Goal: Information Seeking & Learning: Learn about a topic

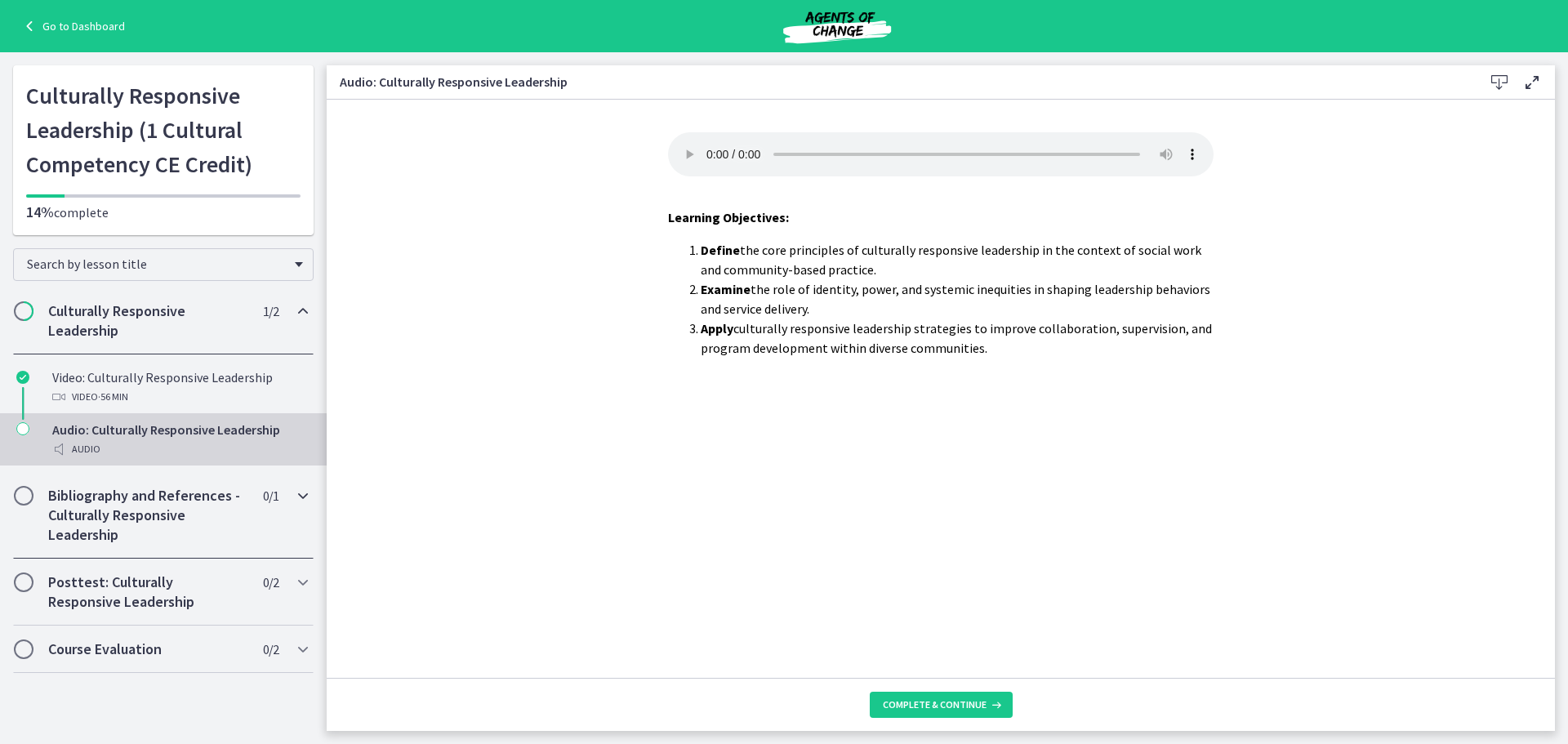
click at [172, 504] on h2 "Bibliography and References - Culturally Responsive Leadership" at bounding box center [147, 515] width 199 height 59
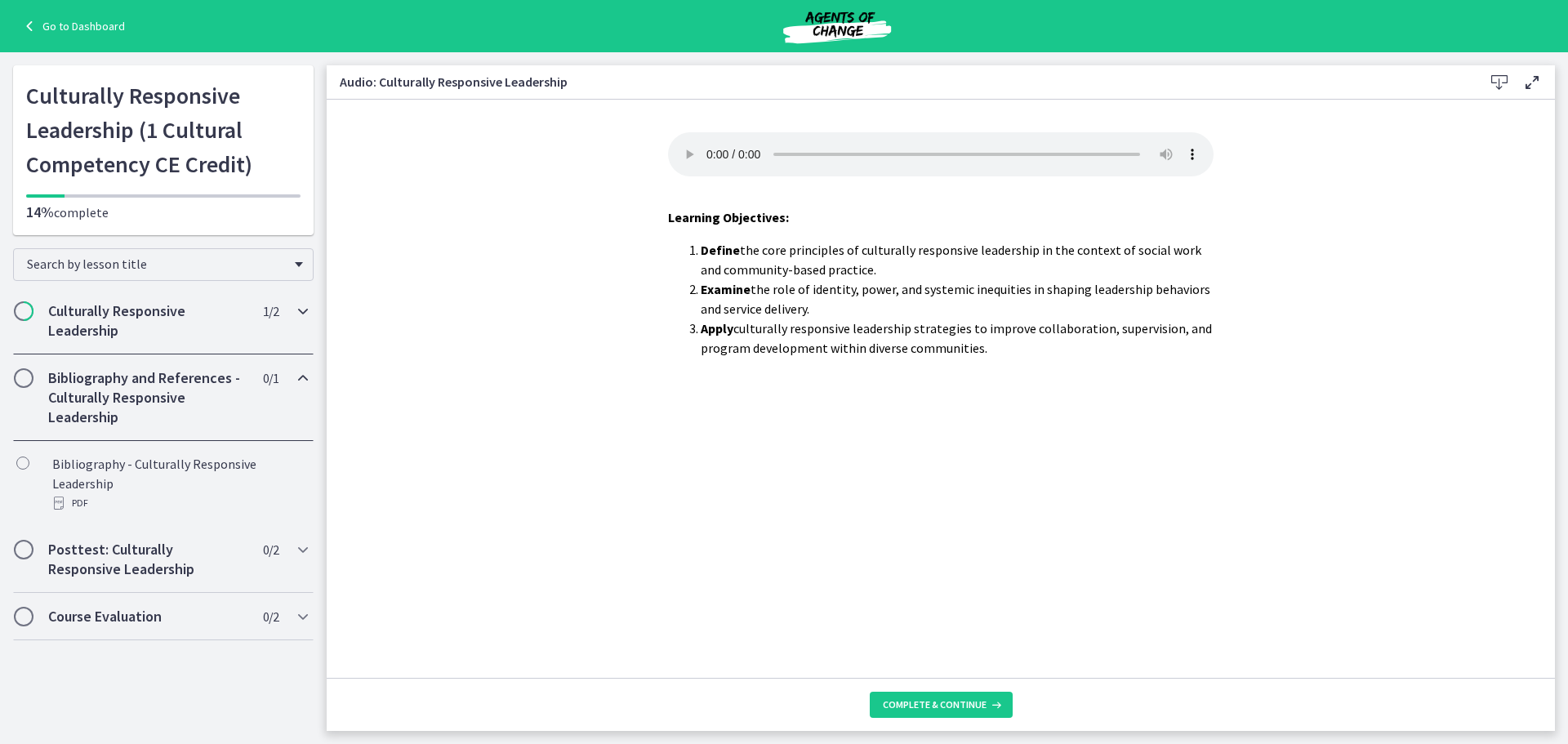
click at [130, 318] on h2 "Culturally Responsive Leadership" at bounding box center [147, 320] width 199 height 39
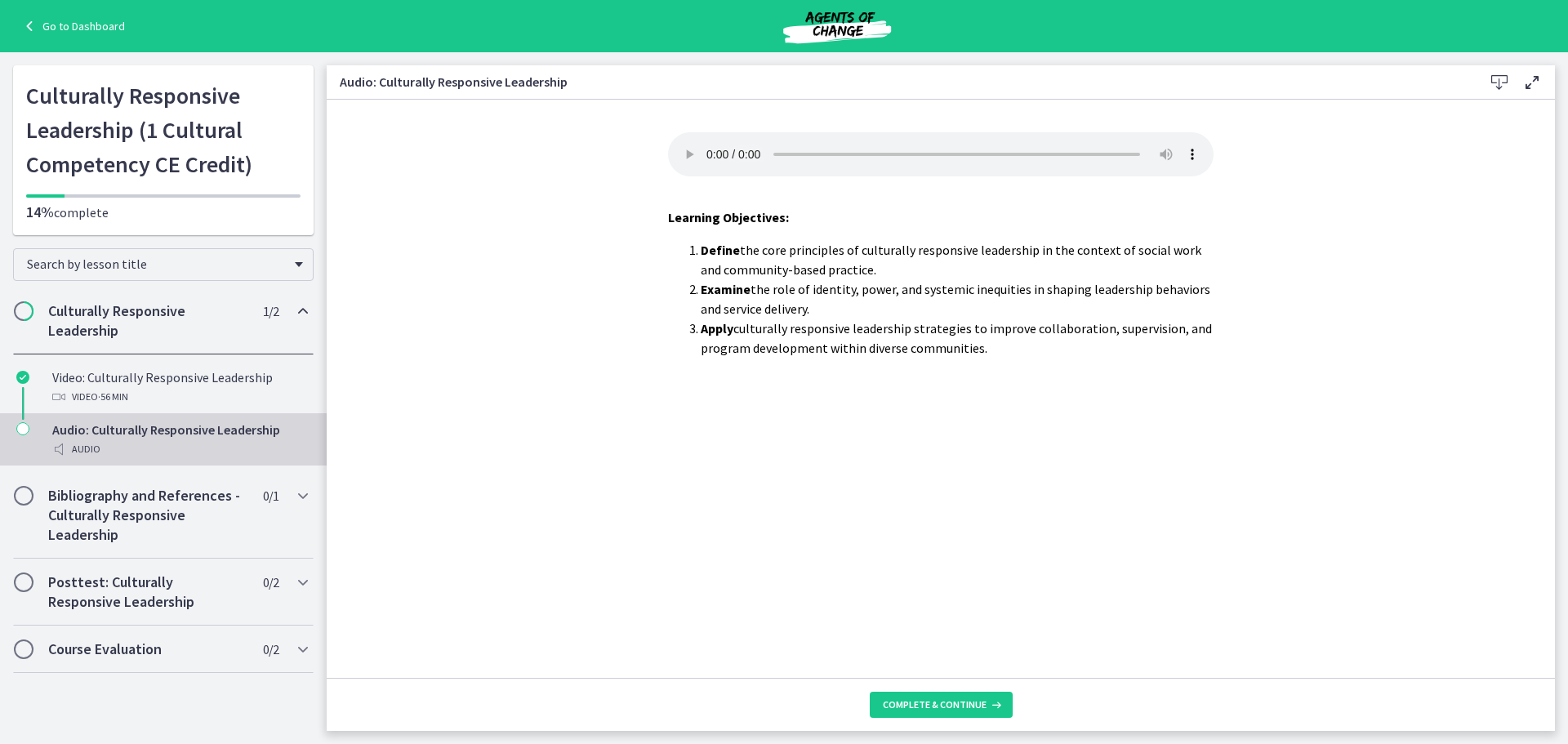
click at [76, 451] on div "Audio" at bounding box center [180, 450] width 255 height 20
click at [986, 705] on icon at bounding box center [994, 704] width 16 height 13
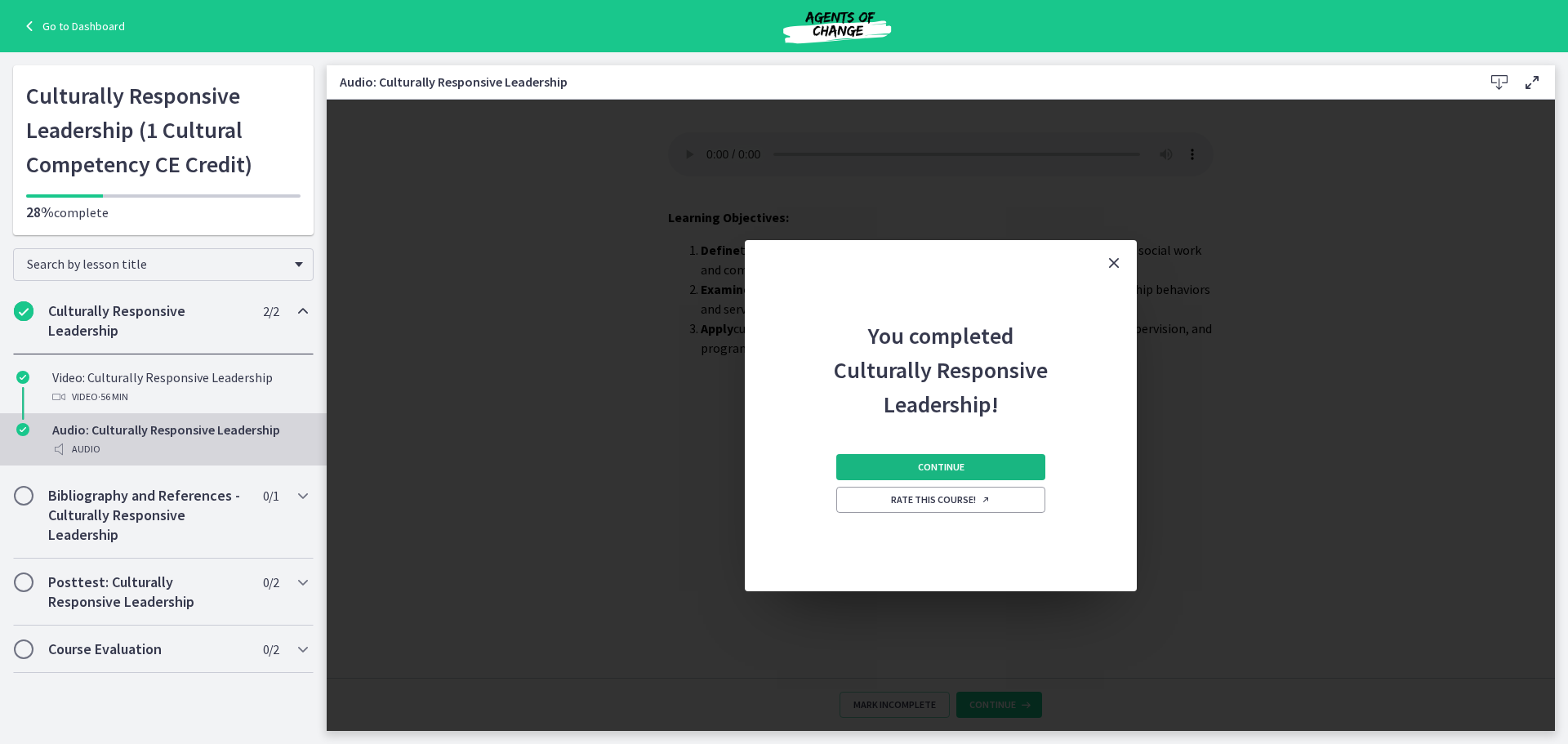
click at [948, 461] on span "Continue" at bounding box center [941, 466] width 47 height 13
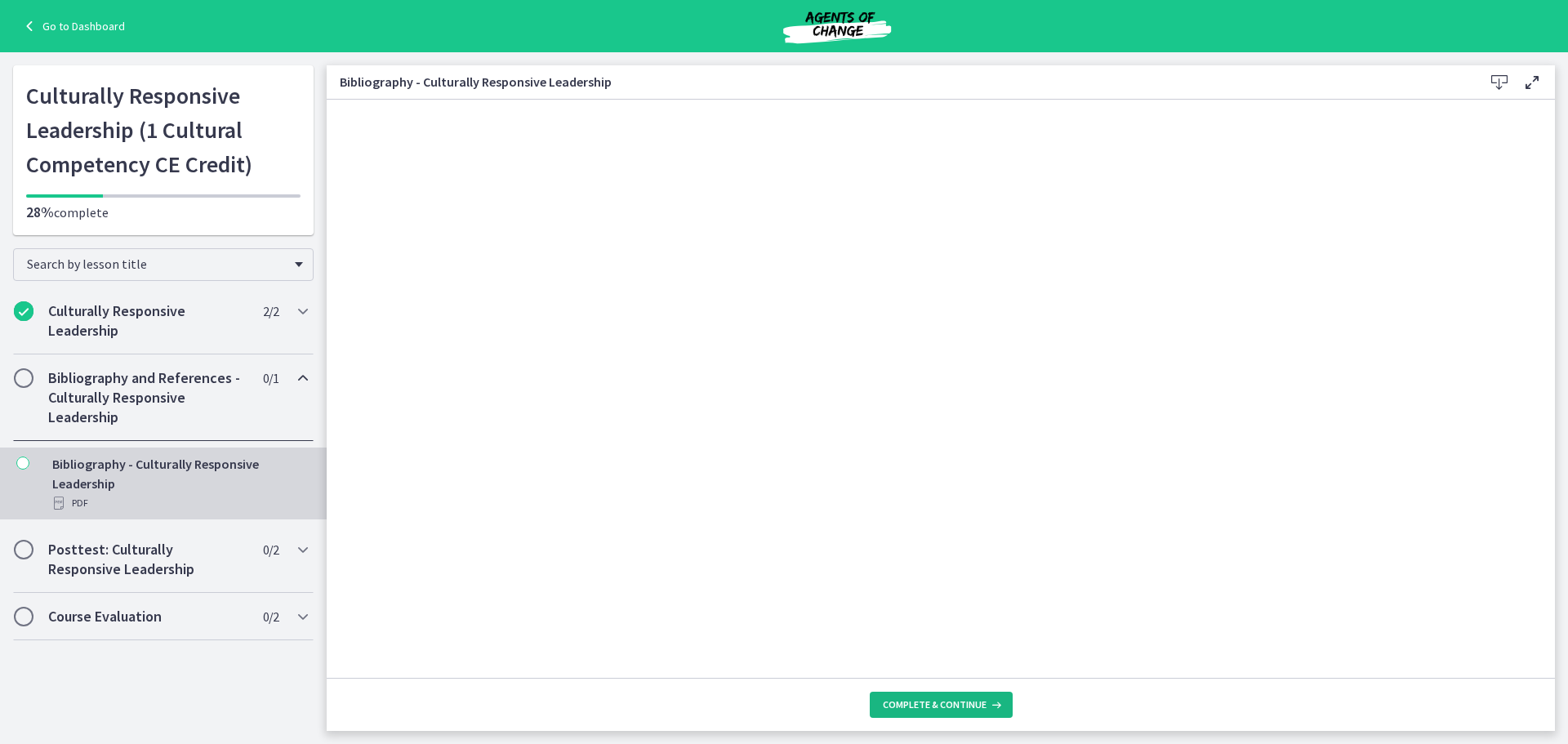
click at [958, 708] on span "Complete & continue" at bounding box center [935, 704] width 103 height 13
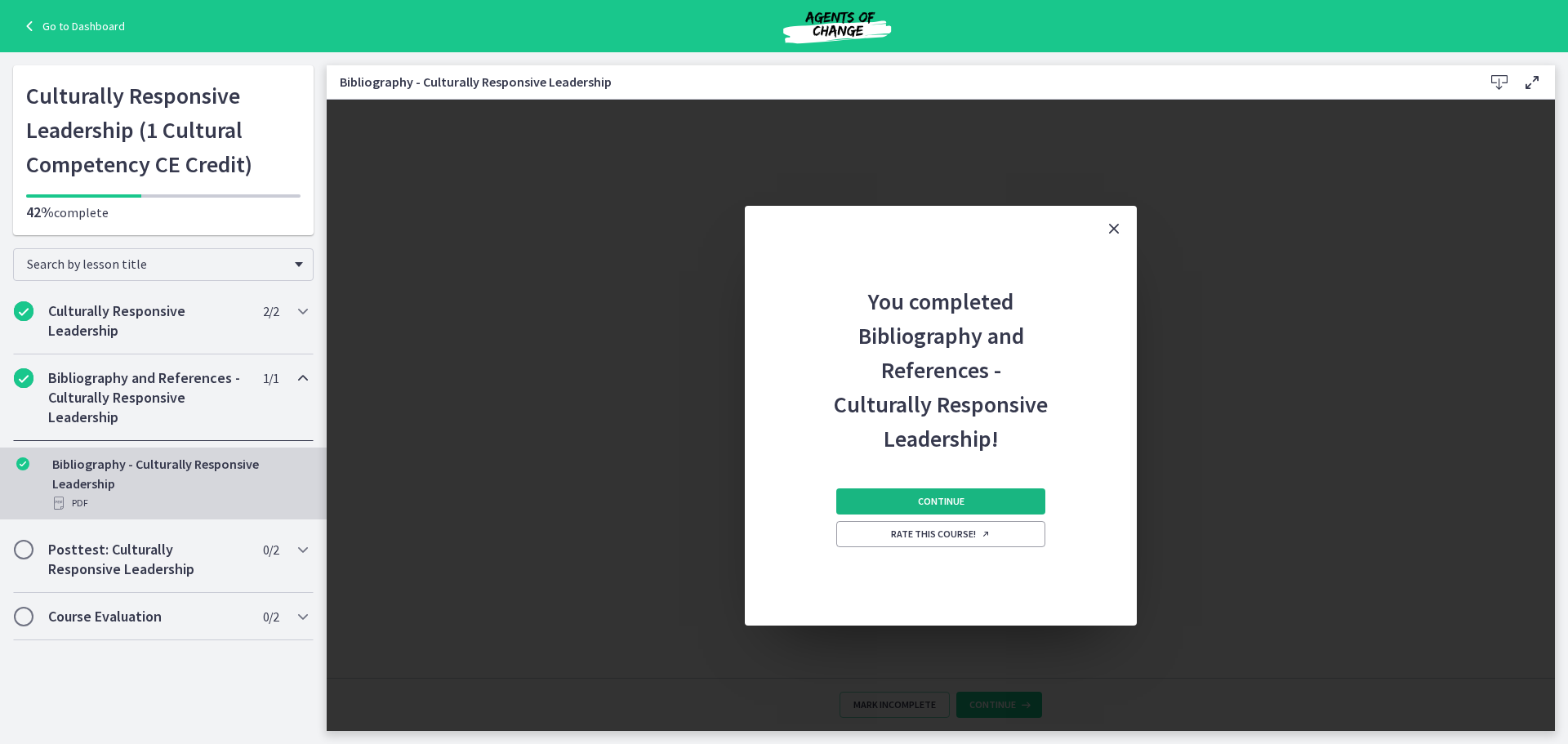
click at [879, 491] on button "Continue" at bounding box center [941, 501] width 209 height 26
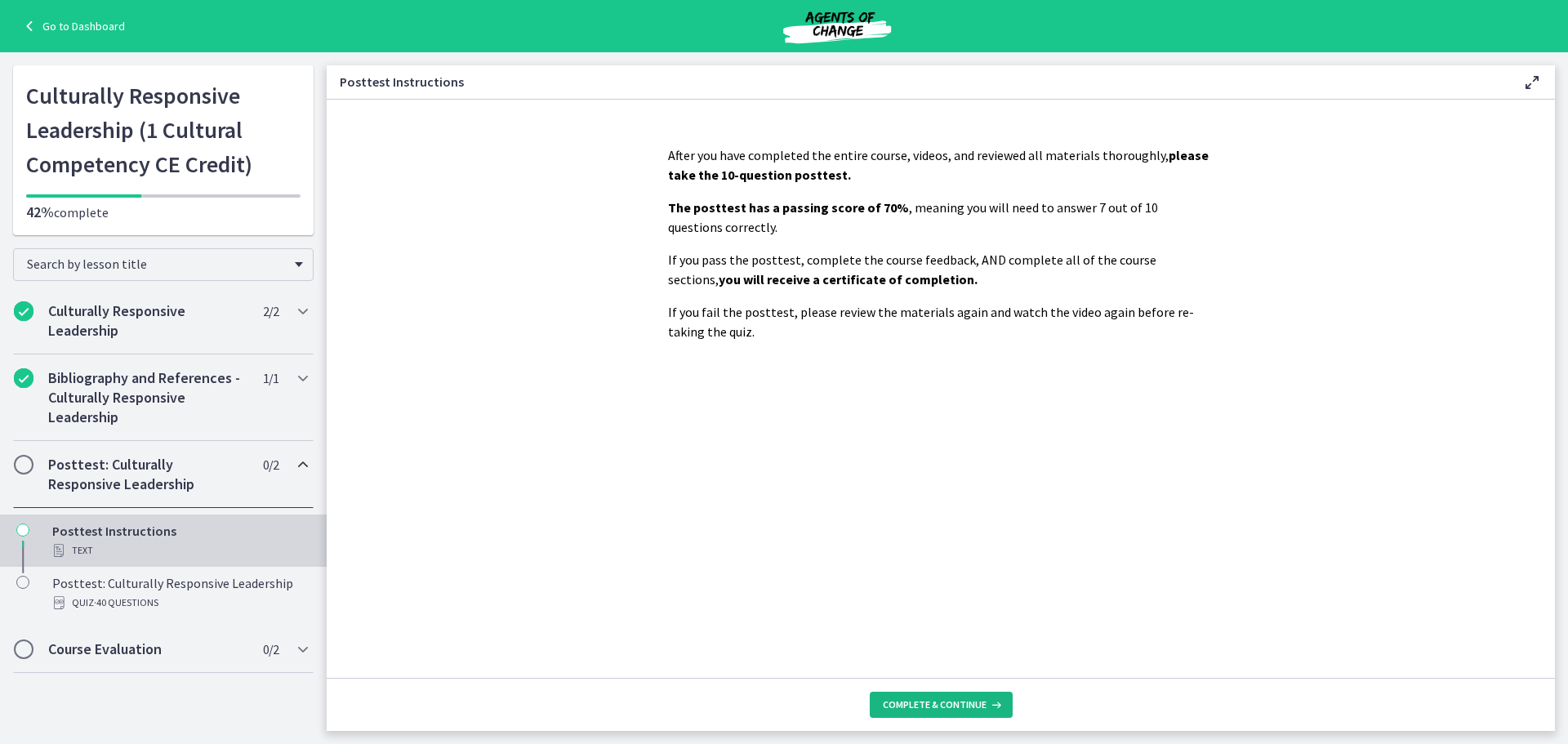
click at [970, 703] on span "Complete & continue" at bounding box center [935, 704] width 103 height 13
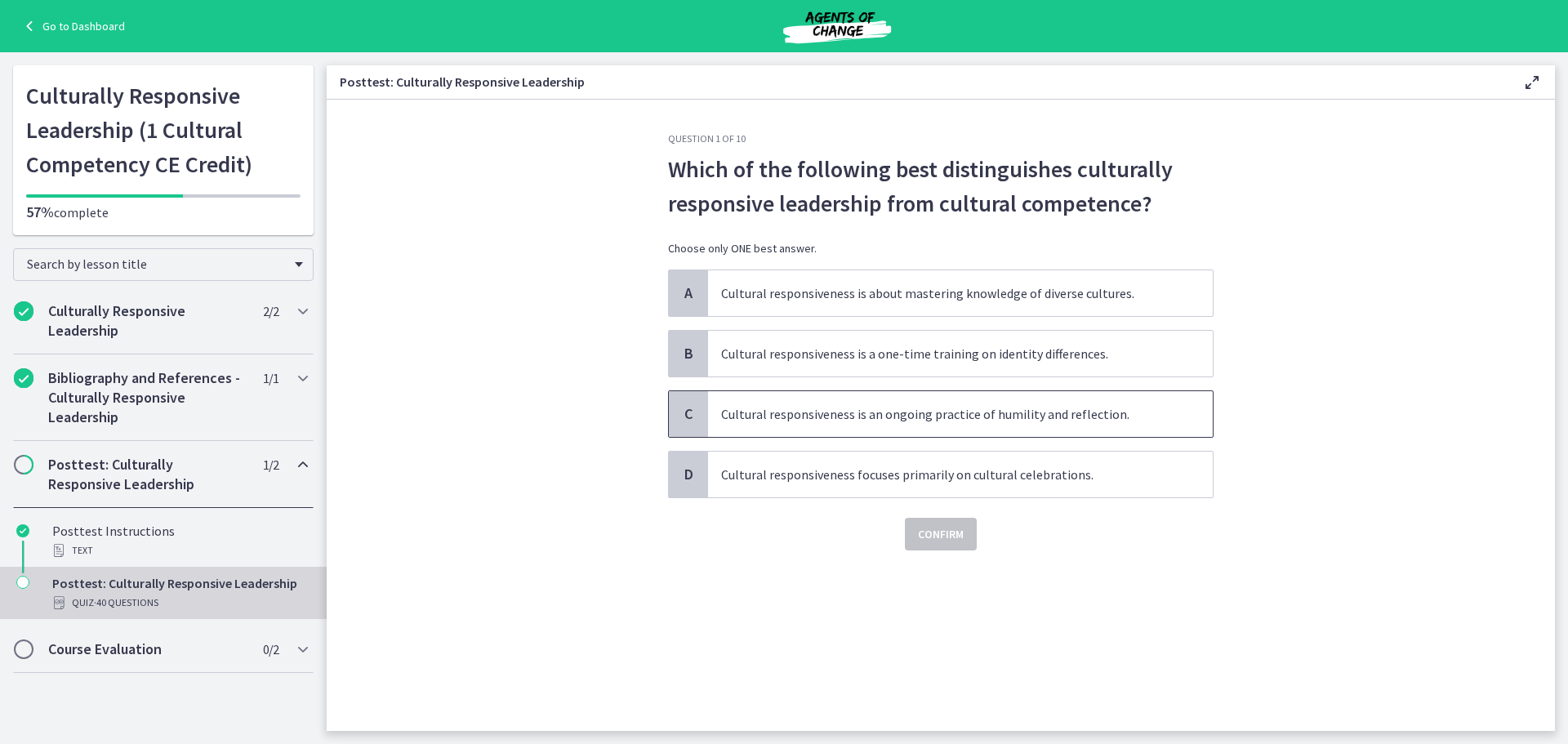
click at [728, 397] on span "Cultural responsiveness is an ongoing practice of humility and reflection." at bounding box center [960, 415] width 505 height 46
click at [943, 541] on span "Confirm" at bounding box center [941, 534] width 46 height 20
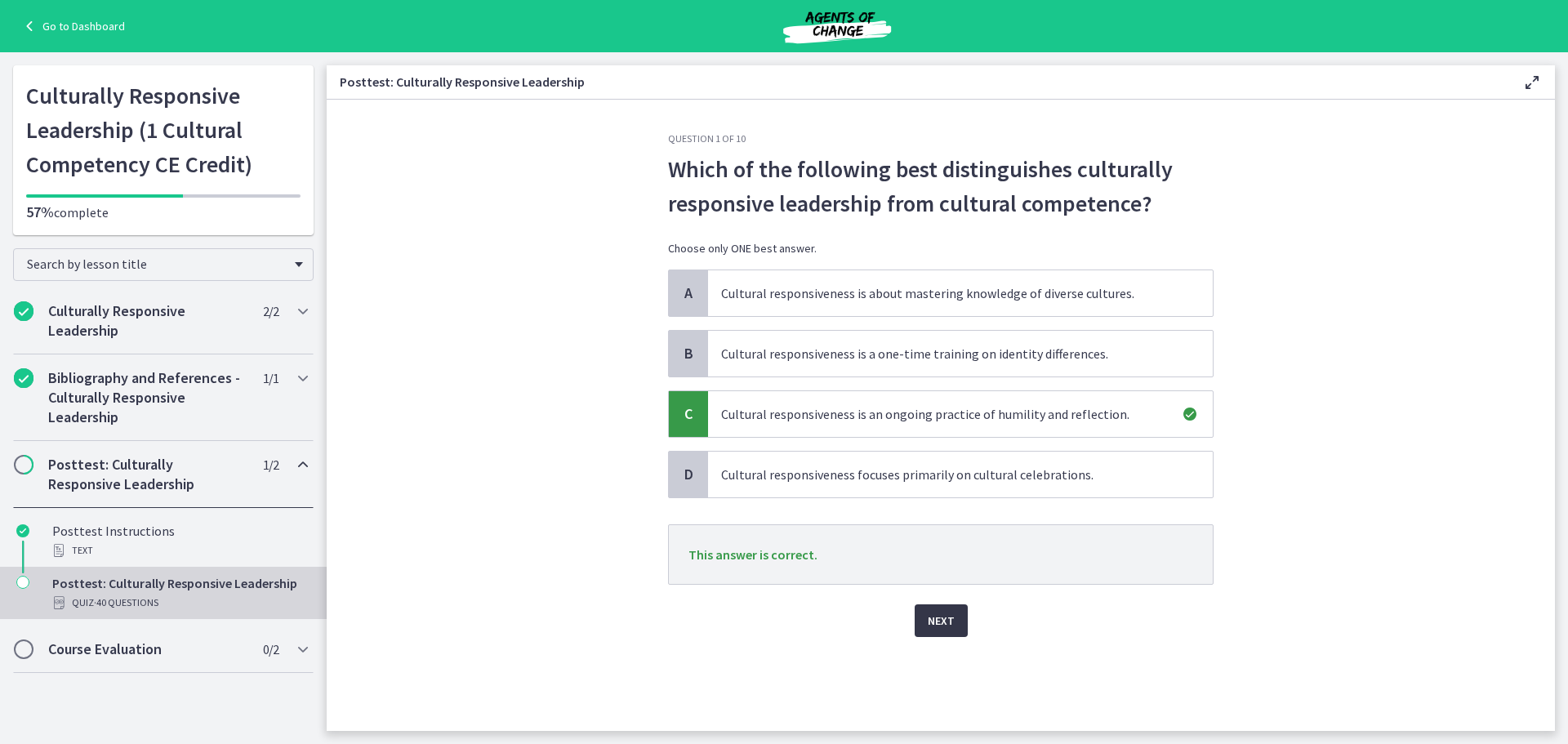
click at [955, 625] on button "Next" at bounding box center [941, 621] width 53 height 33
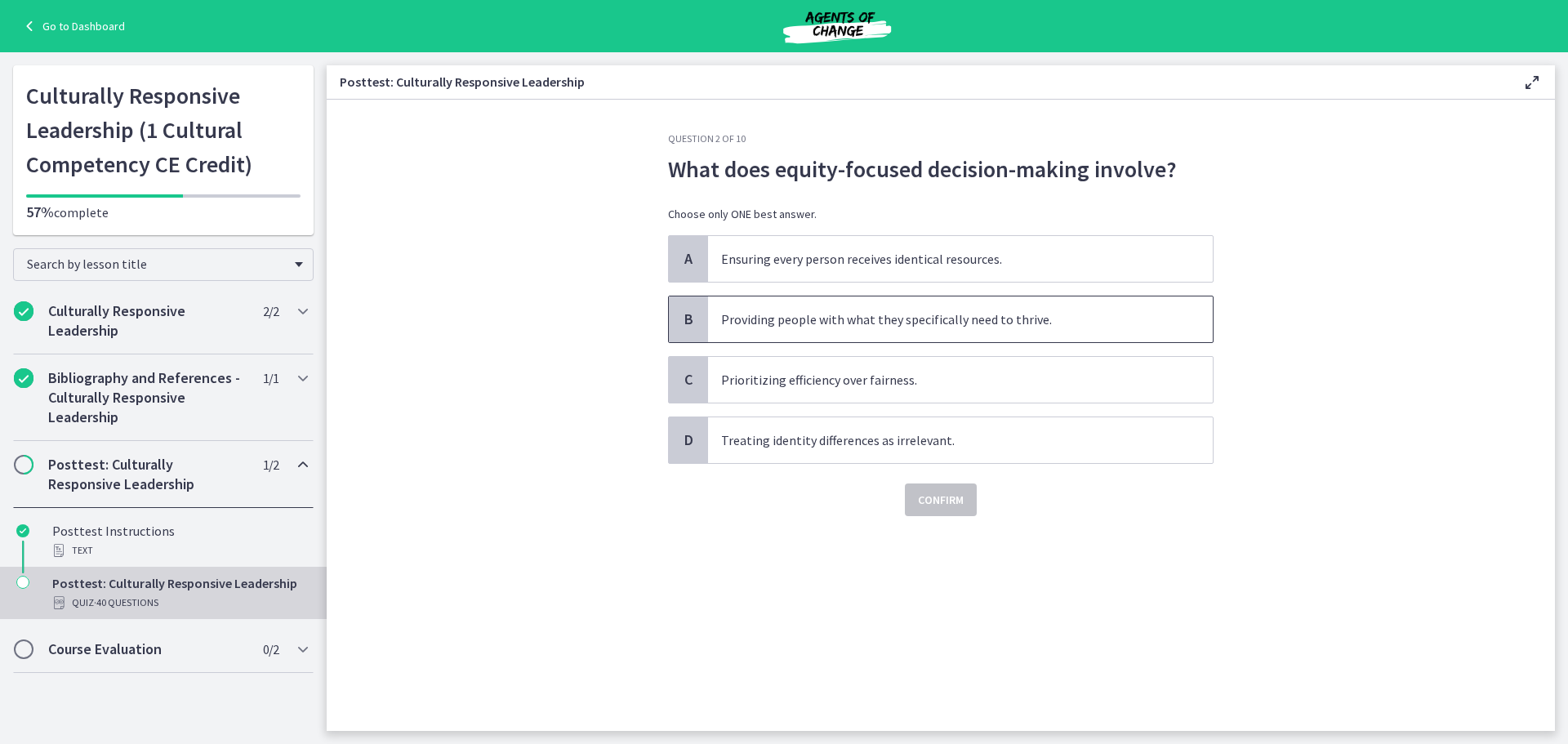
click at [708, 333] on span "Providing people with what they specifically need to thrive." at bounding box center [960, 319] width 505 height 46
click at [935, 499] on span "Confirm" at bounding box center [941, 500] width 46 height 20
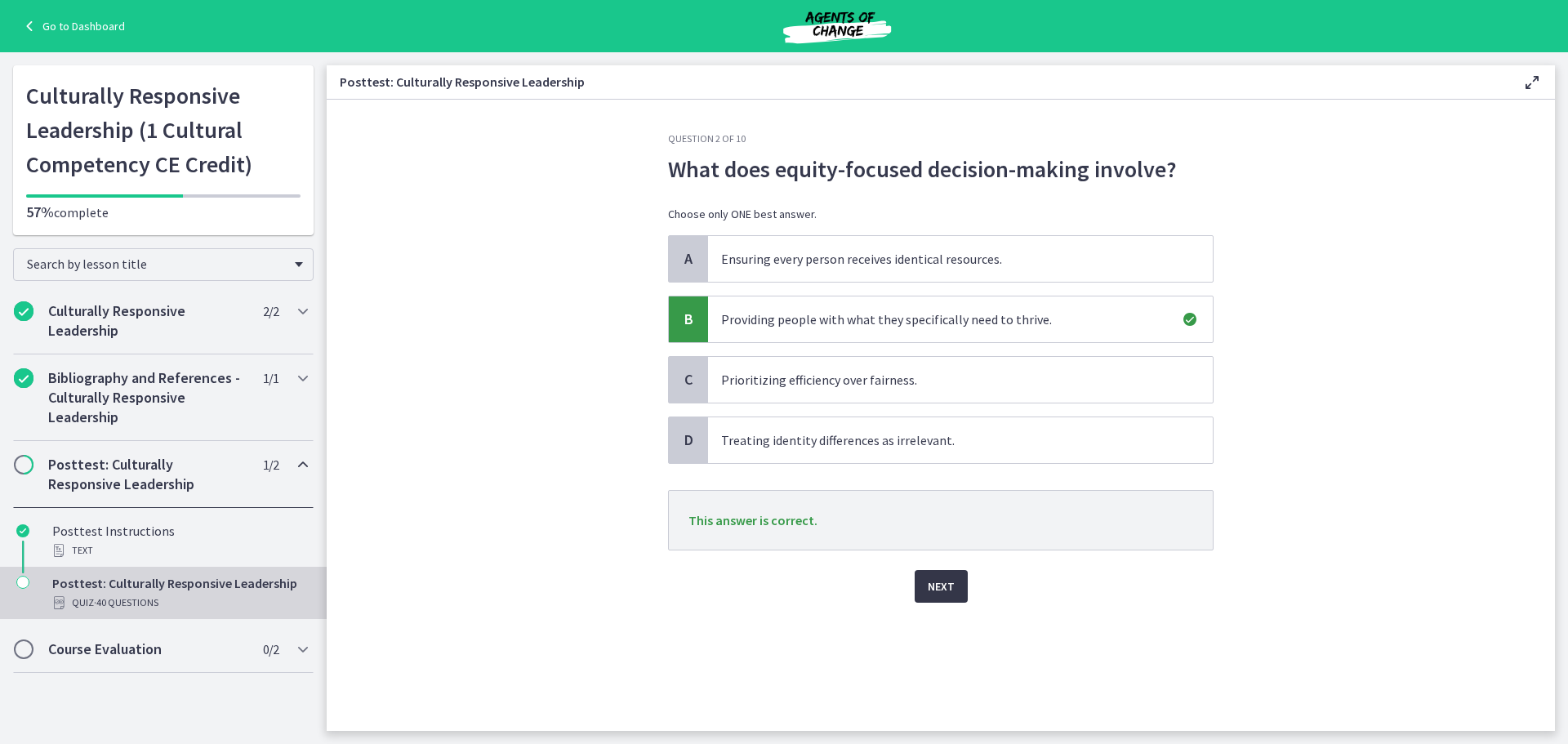
click at [945, 584] on span "Next" at bounding box center [941, 587] width 27 height 20
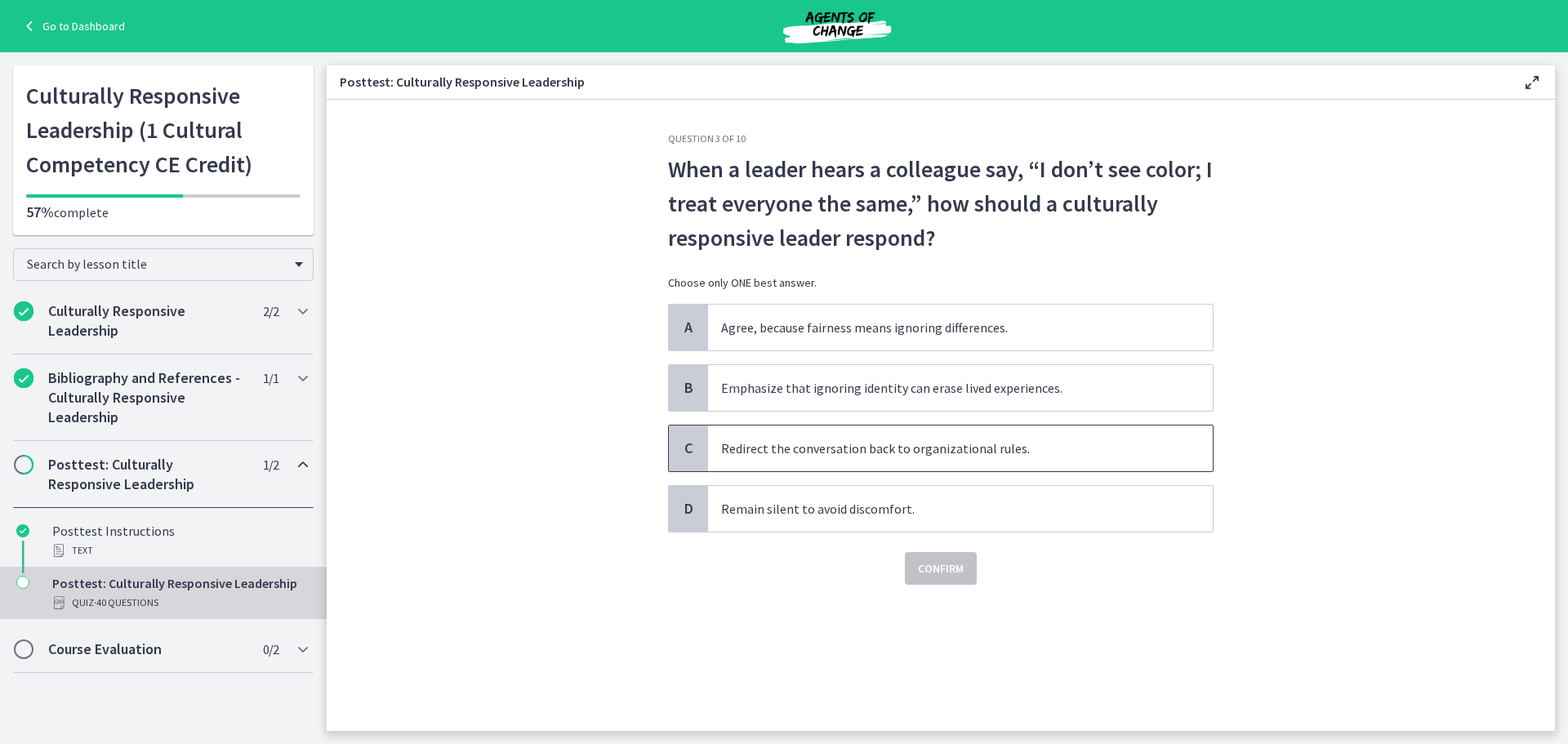
click at [725, 457] on span "Redirect the conversation back to organizational rules." at bounding box center [960, 449] width 505 height 46
click at [939, 568] on span "Confirm" at bounding box center [941, 569] width 46 height 20
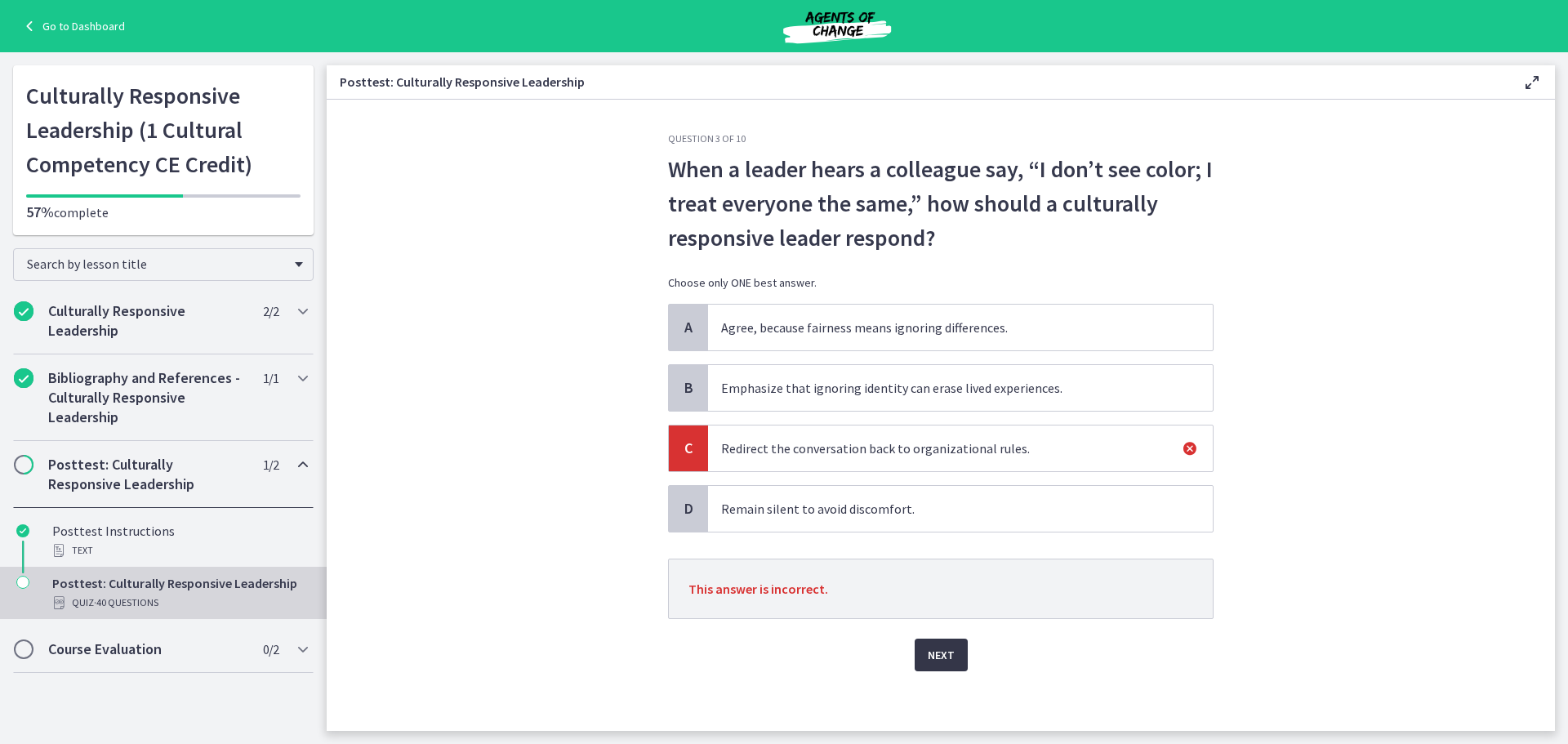
click at [941, 651] on span "Next" at bounding box center [941, 655] width 27 height 20
